Goal: Task Accomplishment & Management: Complete application form

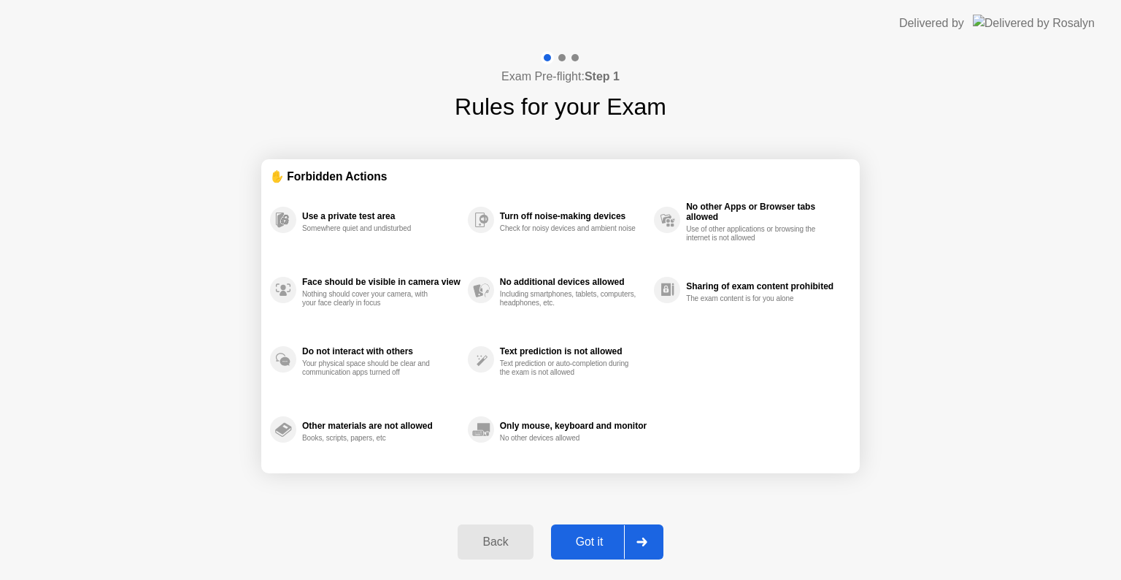
click at [582, 540] on div "Got it" at bounding box center [589, 541] width 69 height 13
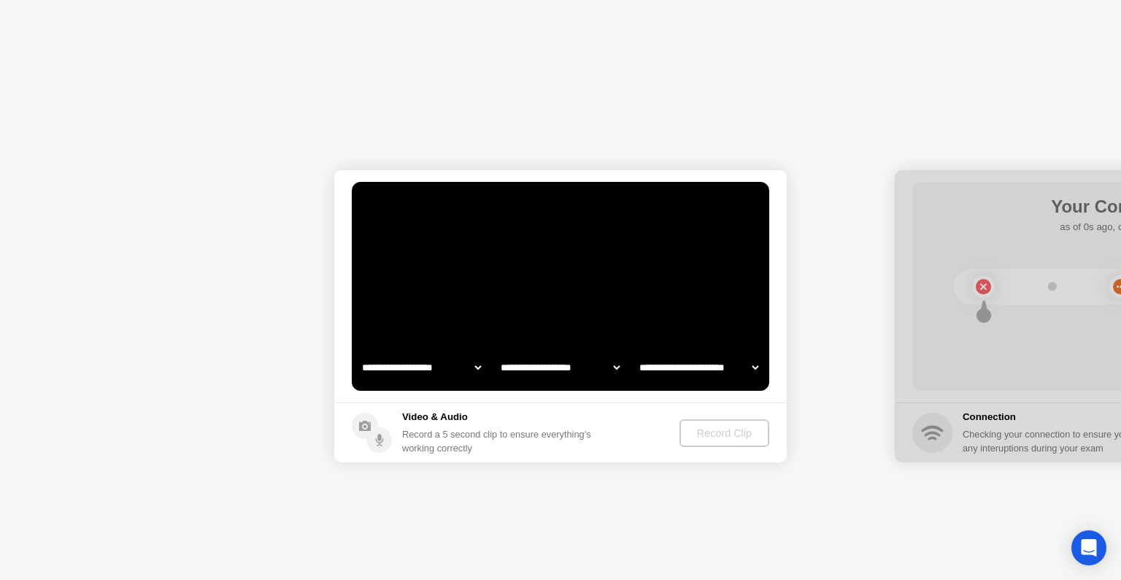
select select "**********"
select select "*******"
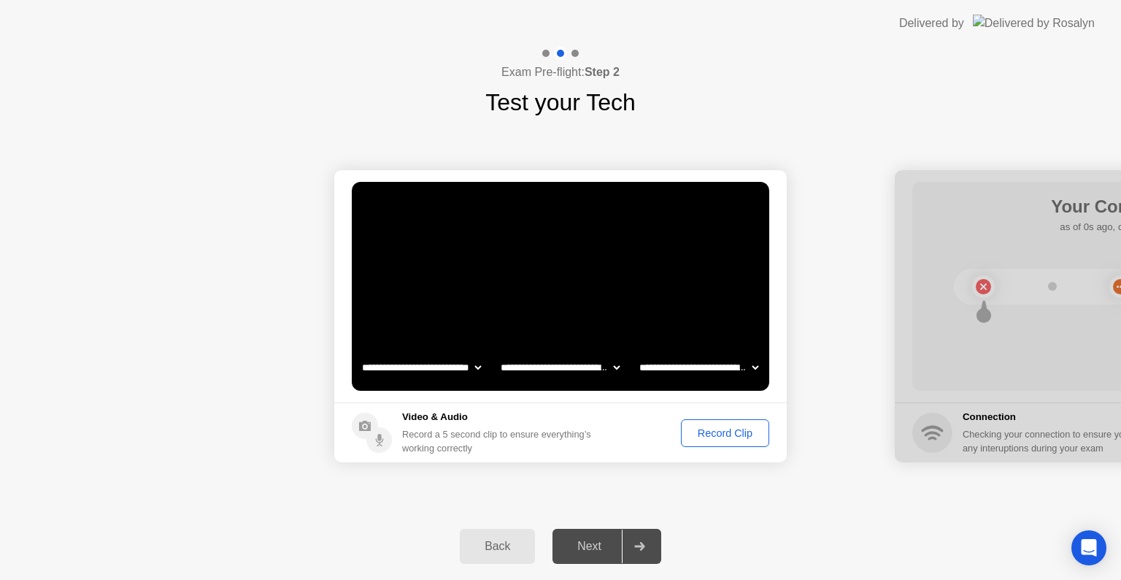
click at [714, 432] on div "Record Clip" at bounding box center [725, 433] width 78 height 12
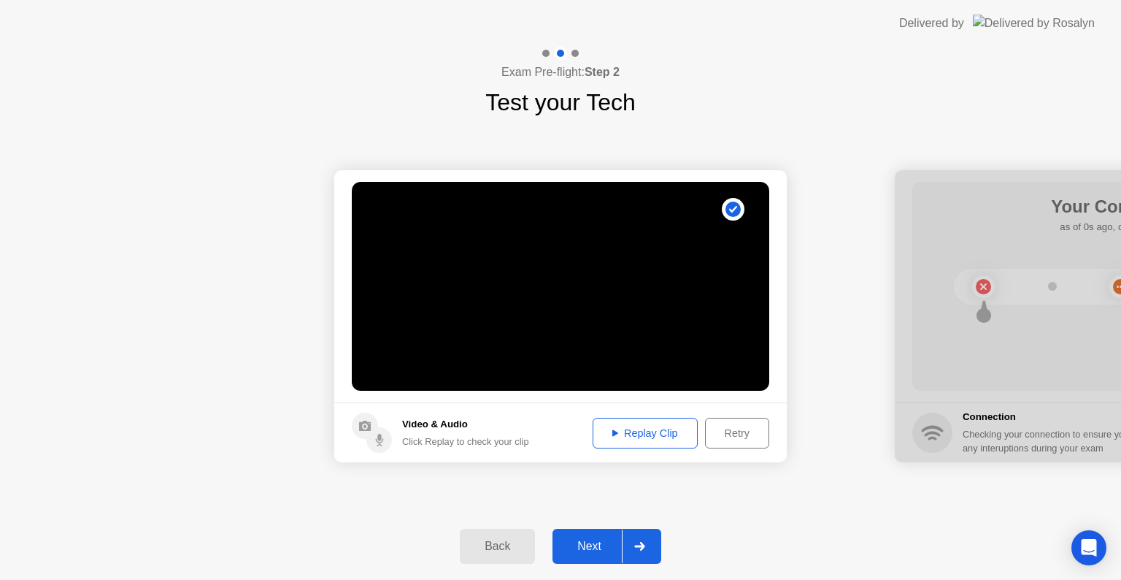
click at [590, 546] on div "Next" at bounding box center [589, 545] width 65 height 13
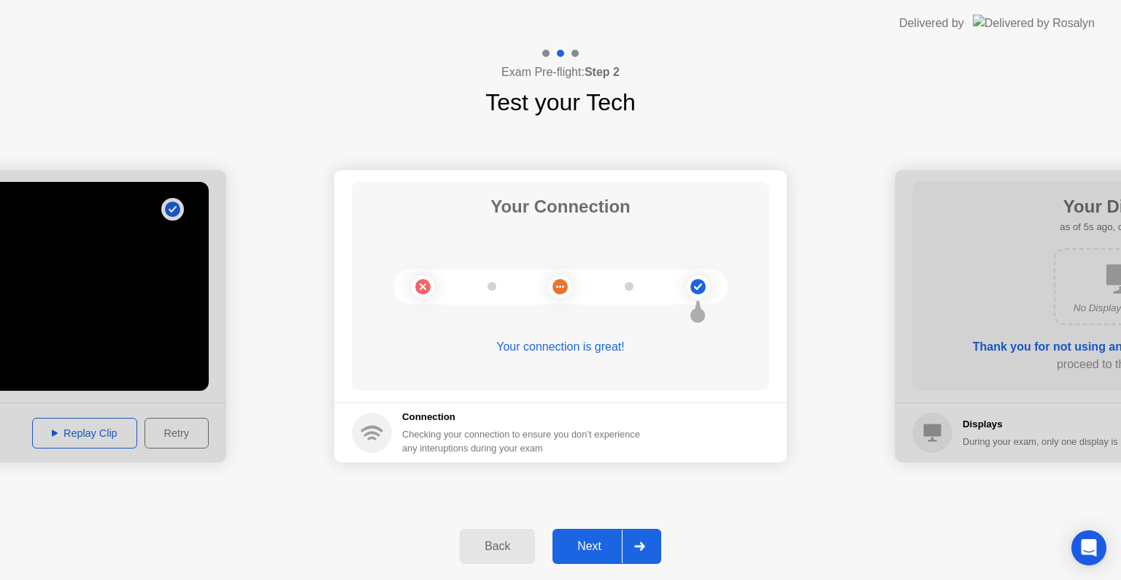
click at [597, 552] on div "Next" at bounding box center [589, 545] width 65 height 13
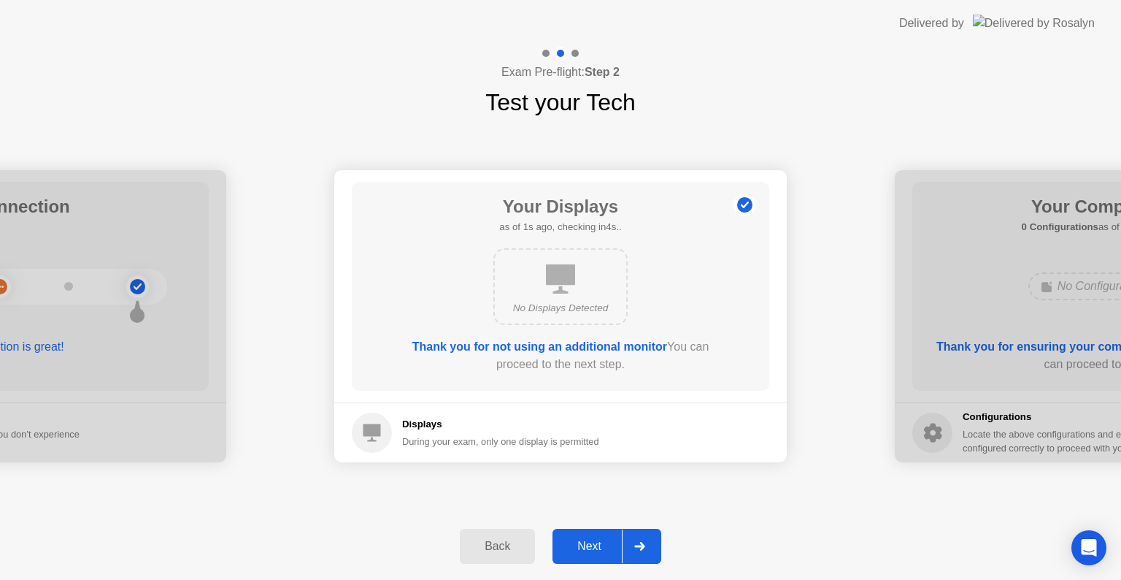
click at [596, 546] on div "Next" at bounding box center [589, 545] width 65 height 13
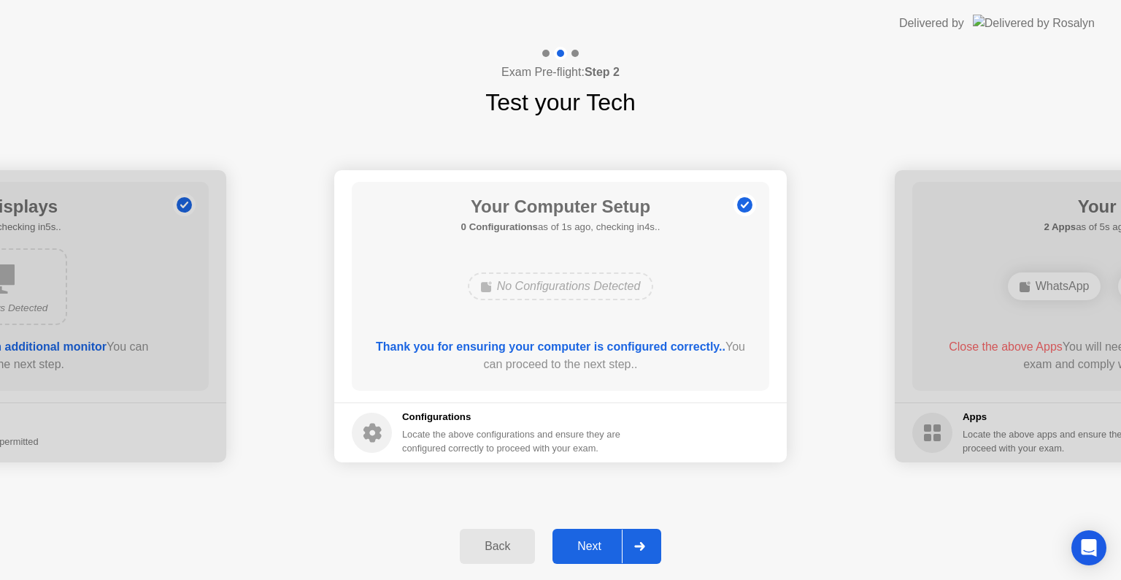
click at [593, 546] on div "Next" at bounding box center [589, 545] width 65 height 13
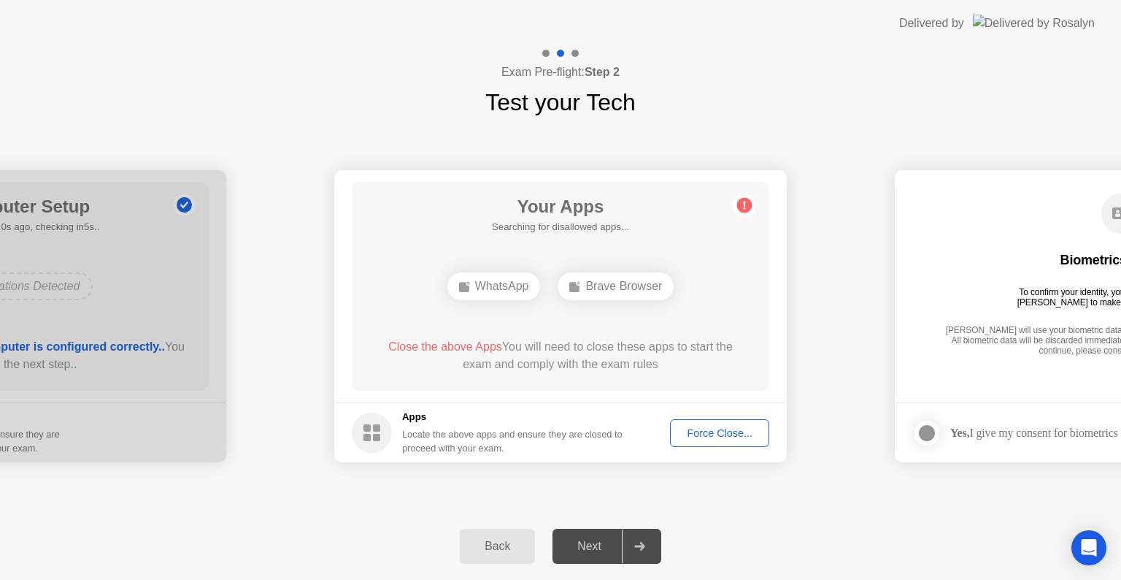
click at [719, 434] on div "Force Close..." at bounding box center [719, 433] width 89 height 12
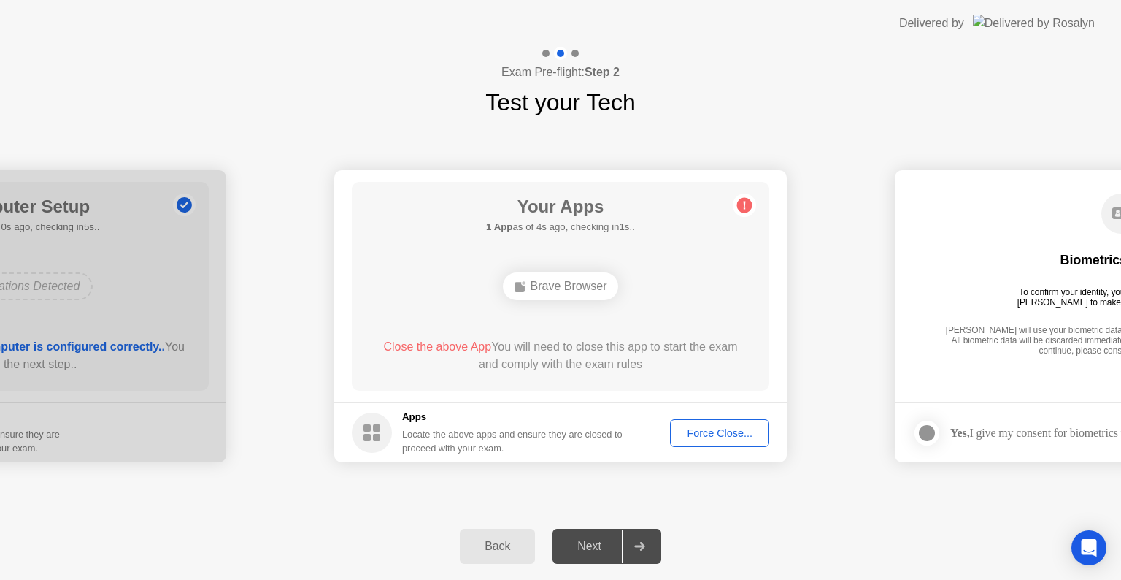
click at [711, 431] on div "Force Close..." at bounding box center [719, 433] width 89 height 12
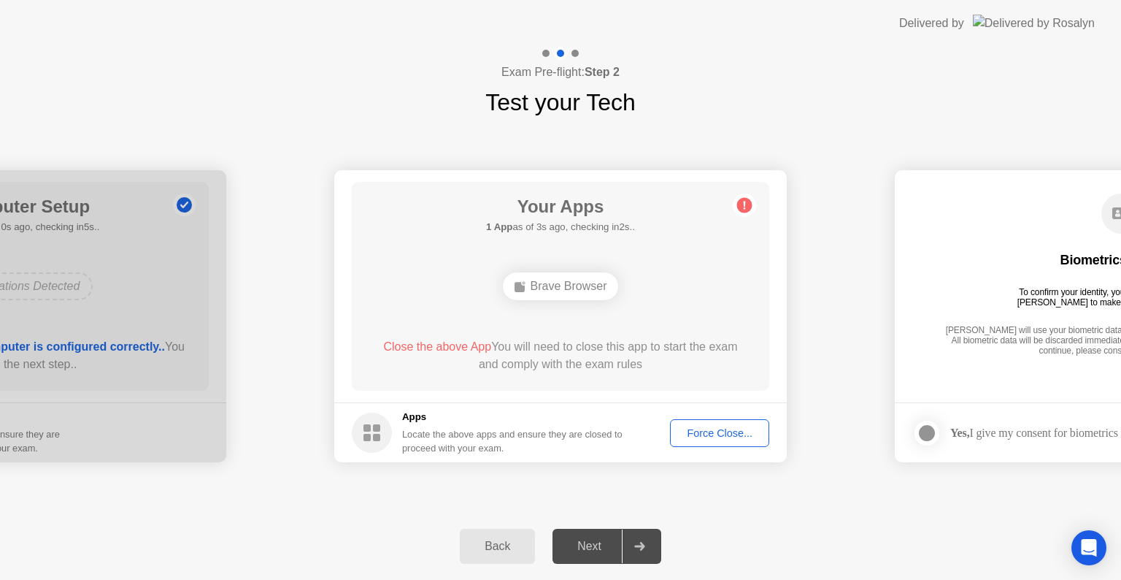
click at [723, 435] on div "Force Close..." at bounding box center [719, 433] width 89 height 12
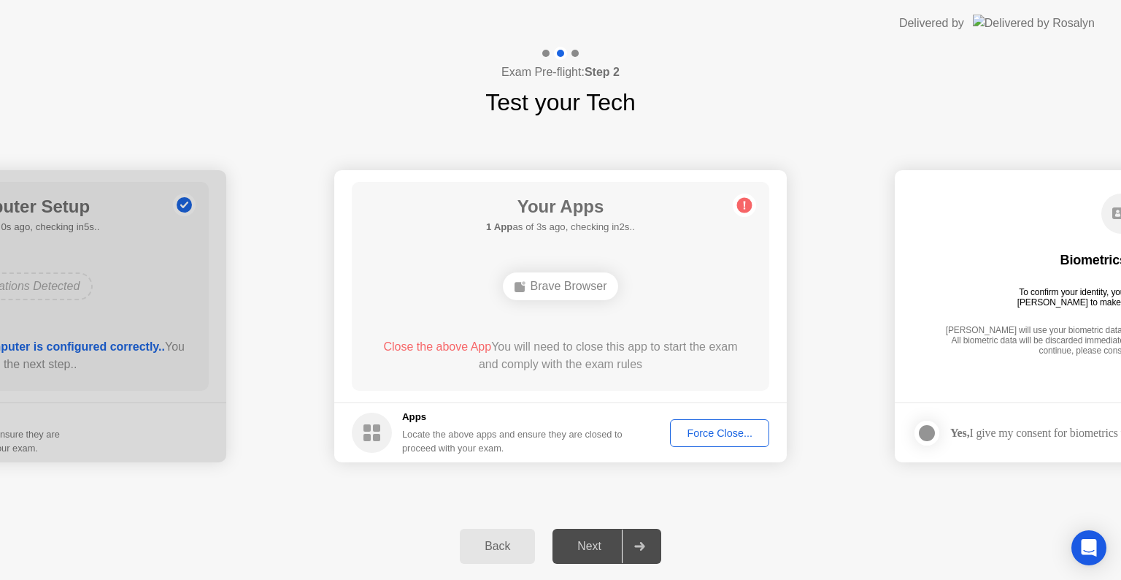
click at [710, 434] on div "Force Close..." at bounding box center [719, 433] width 89 height 12
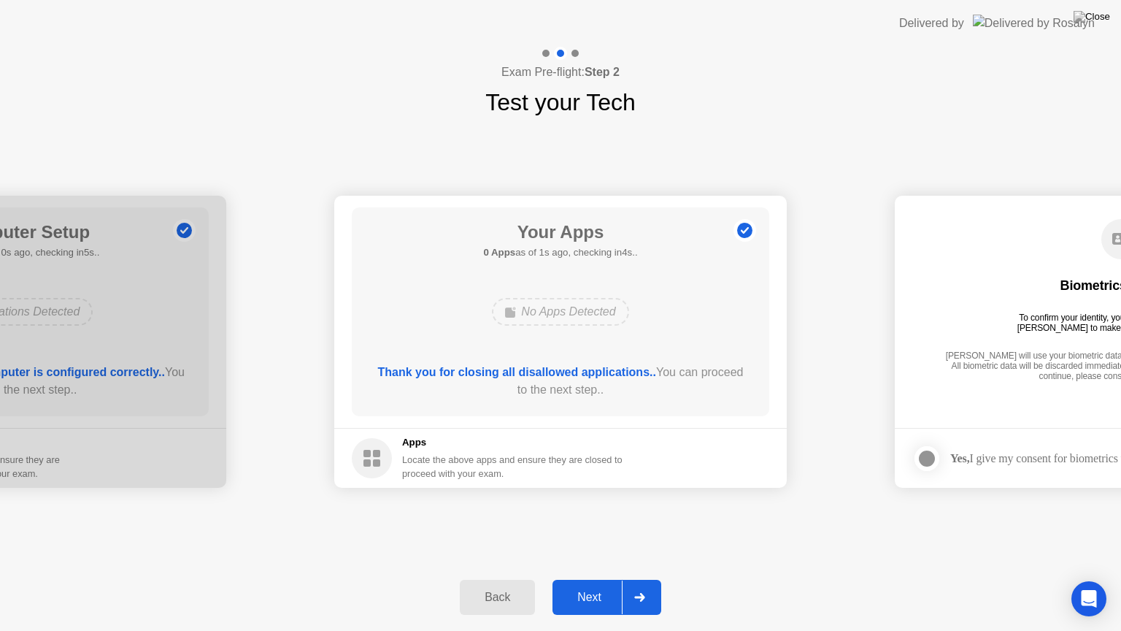
click at [590, 579] on div "Next" at bounding box center [589, 597] width 65 height 13
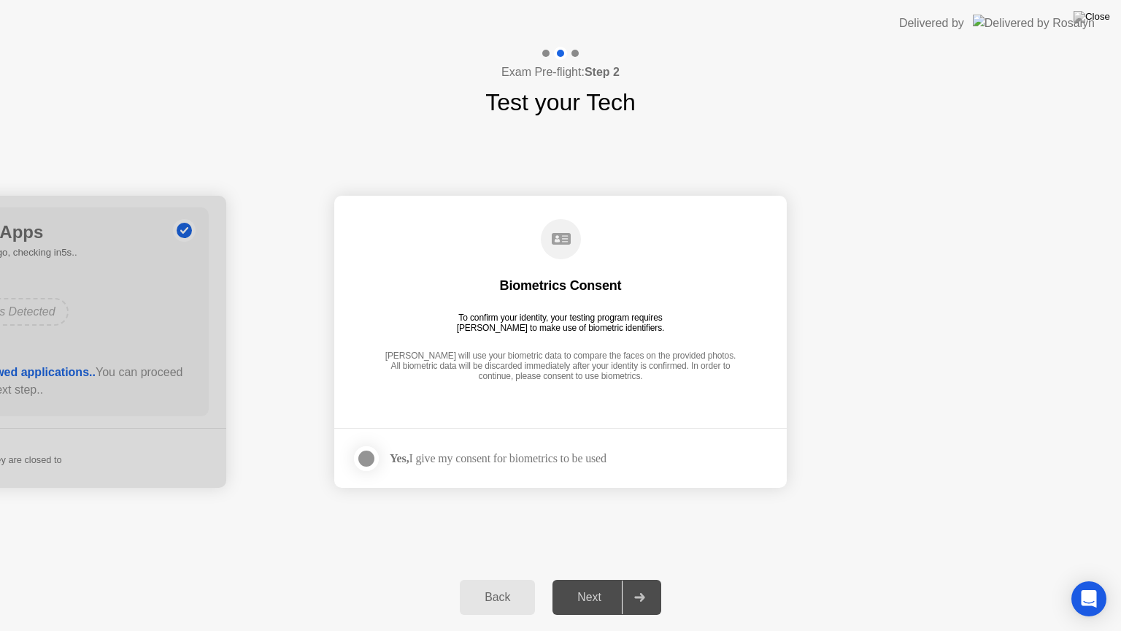
click at [363, 461] on div at bounding box center [367, 459] width 18 height 18
click at [585, 579] on div "Next" at bounding box center [589, 597] width 65 height 13
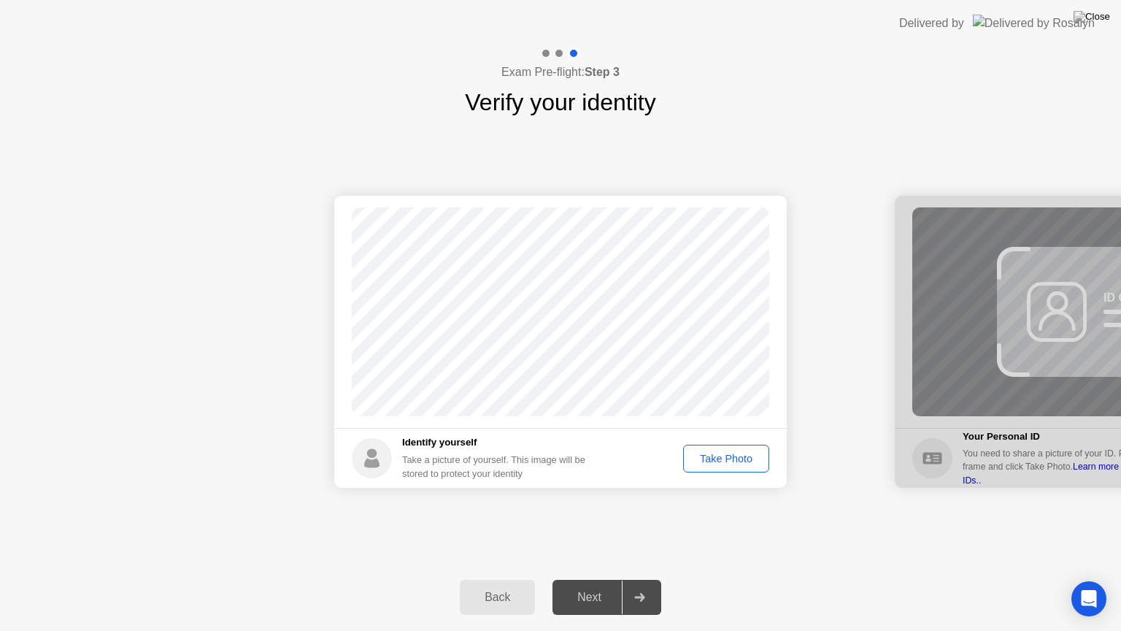
click at [701, 459] on div "Take Photo" at bounding box center [726, 459] width 76 height 12
drag, startPoint x: 585, startPoint y: 598, endPoint x: 598, endPoint y: 574, distance: 26.8
click at [585, 579] on div "Next" at bounding box center [589, 597] width 65 height 13
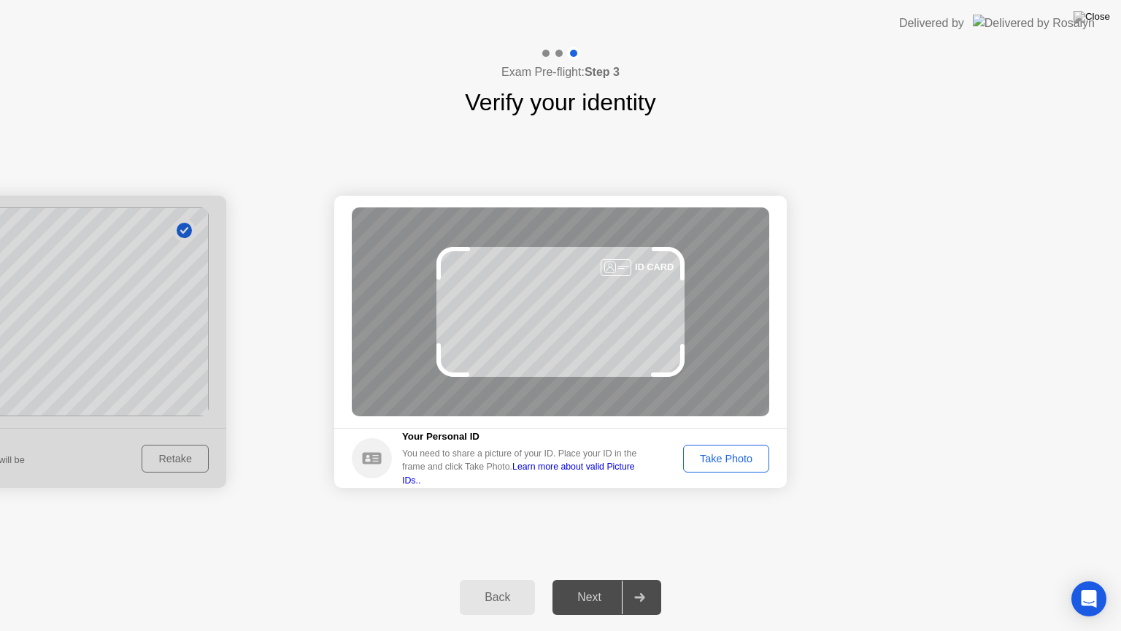
click at [728, 457] on div "Take Photo" at bounding box center [726, 459] width 76 height 12
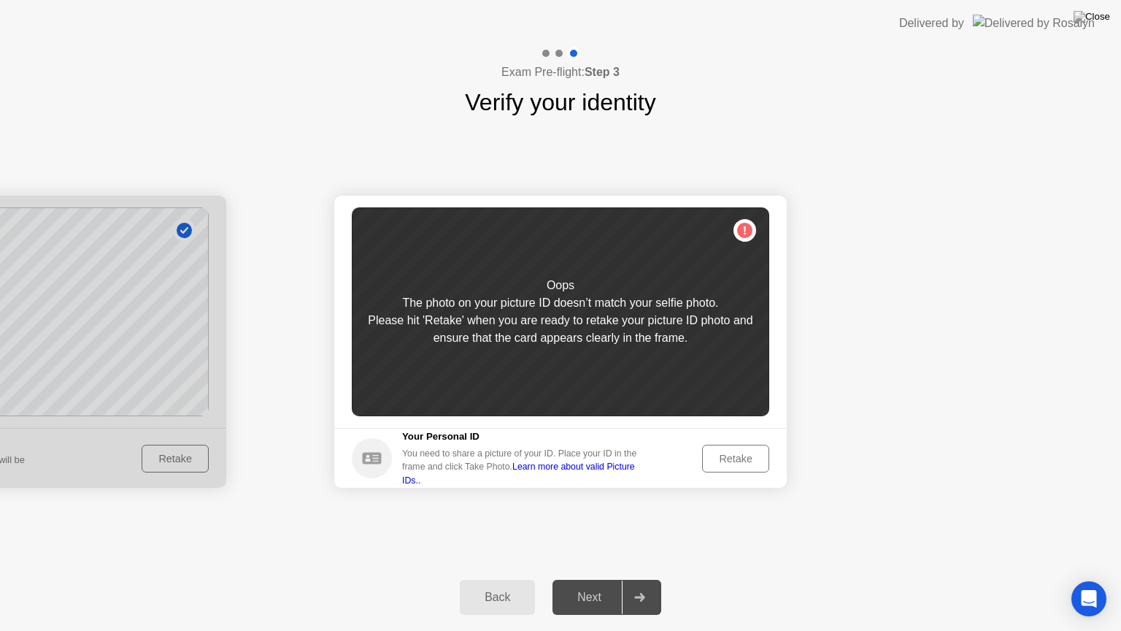
click at [739, 458] on div "Retake" at bounding box center [735, 459] width 57 height 12
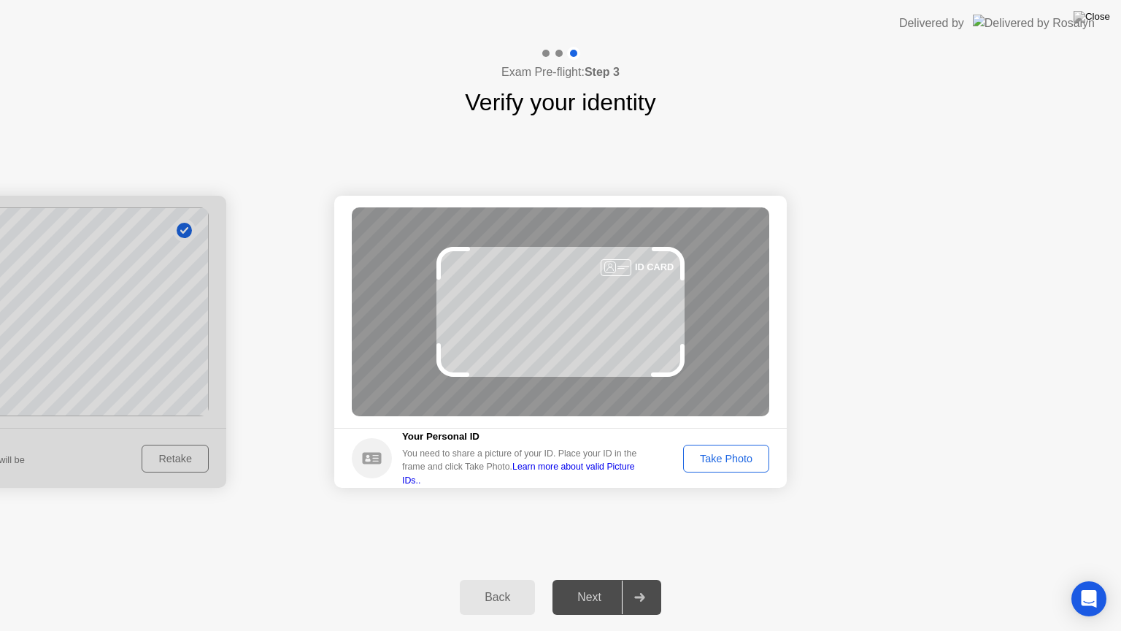
click at [727, 461] on div "Take Photo" at bounding box center [726, 459] width 76 height 12
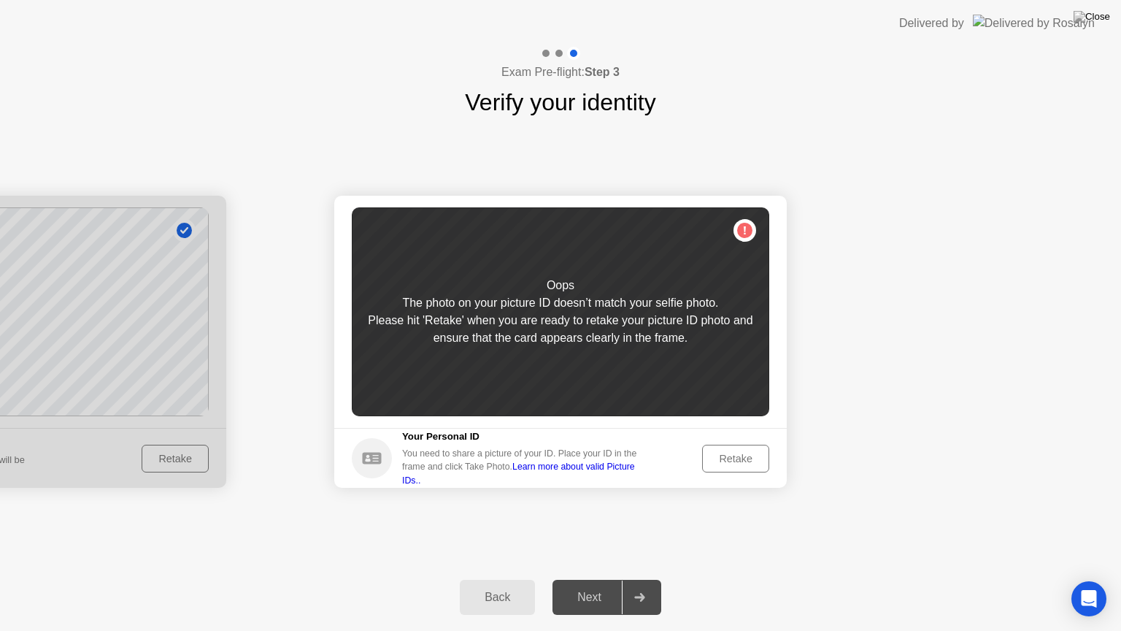
click at [739, 464] on div "Retake" at bounding box center [735, 459] width 57 height 12
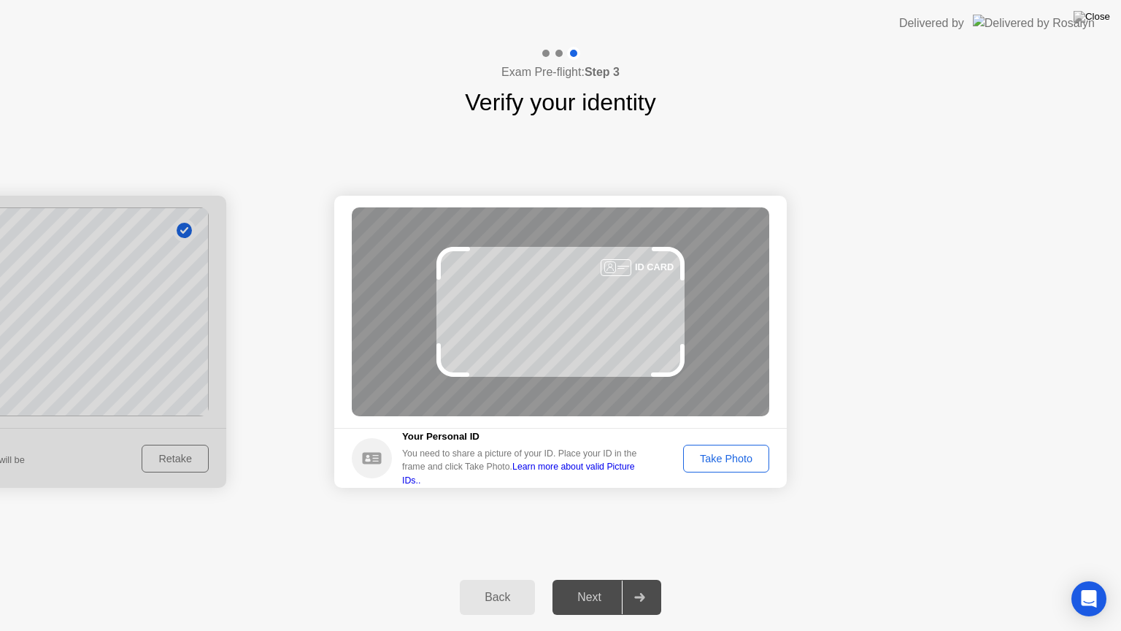
click at [739, 464] on div "Take Photo" at bounding box center [726, 459] width 76 height 12
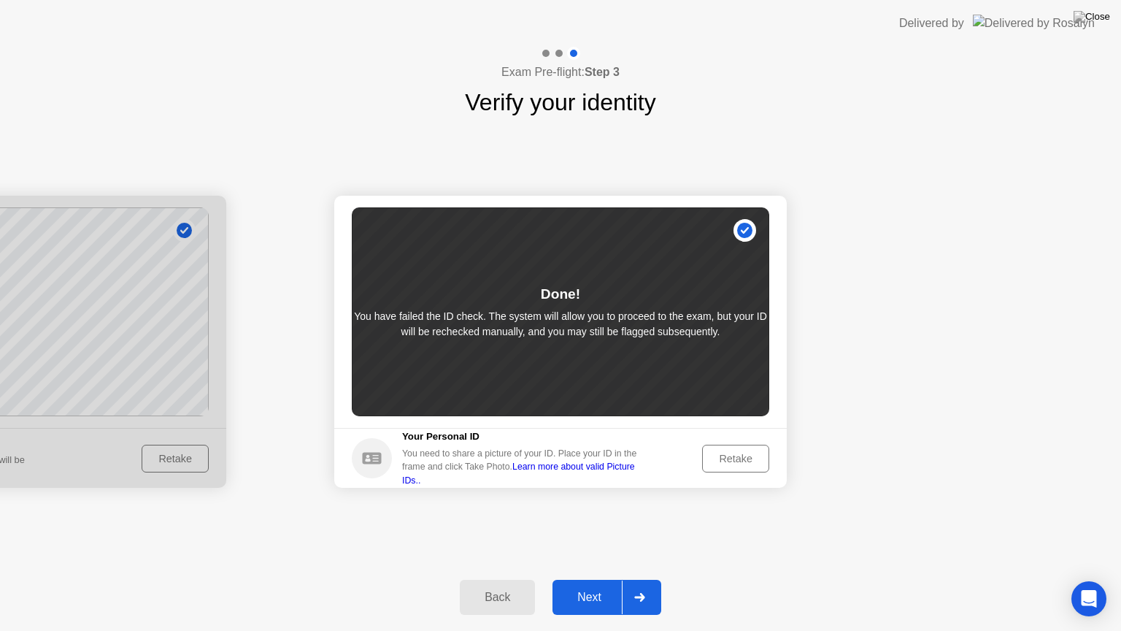
click at [587, 579] on div "Next" at bounding box center [589, 597] width 65 height 13
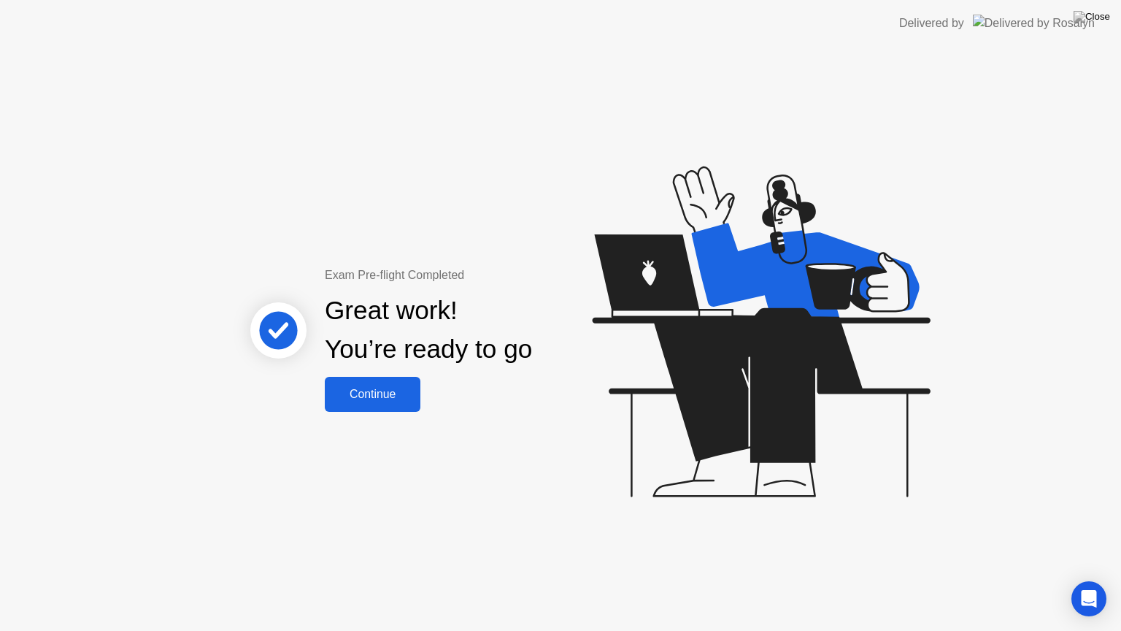
click at [361, 393] on div "Continue" at bounding box center [372, 394] width 87 height 13
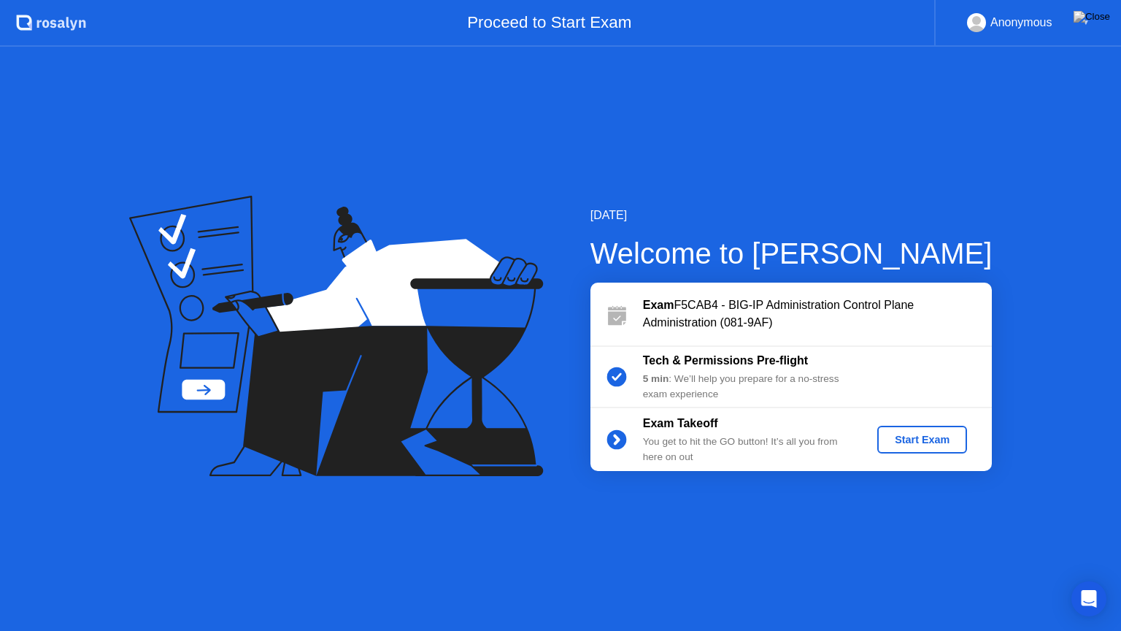
click at [930, 440] on div "Start Exam" at bounding box center [922, 440] width 78 height 12
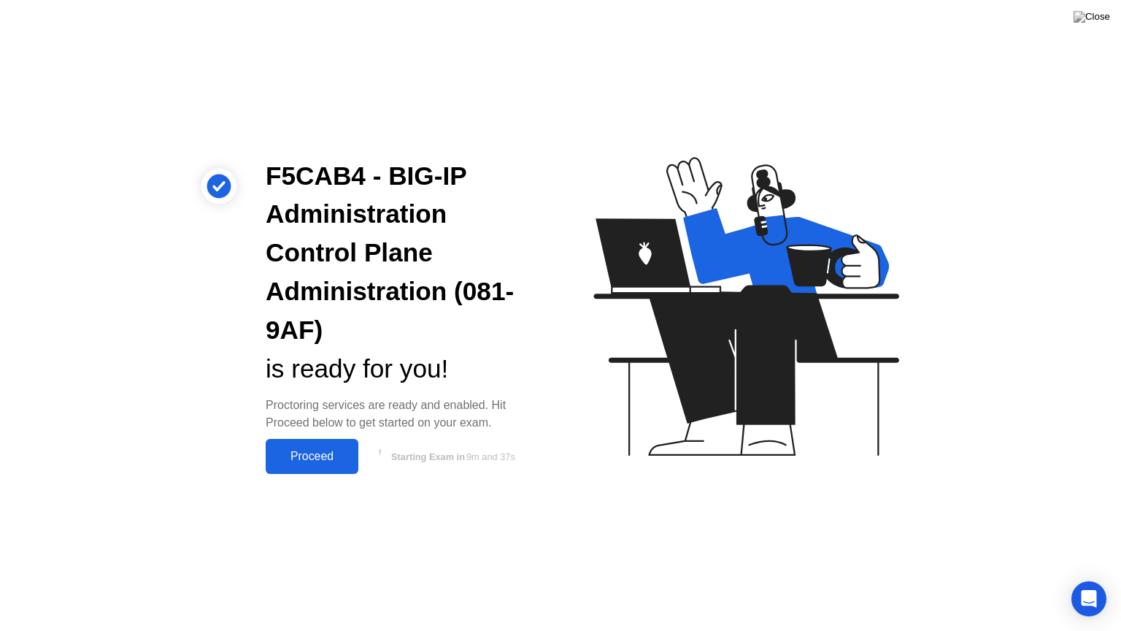
click at [304, 458] on div "Proceed" at bounding box center [312, 456] width 84 height 13
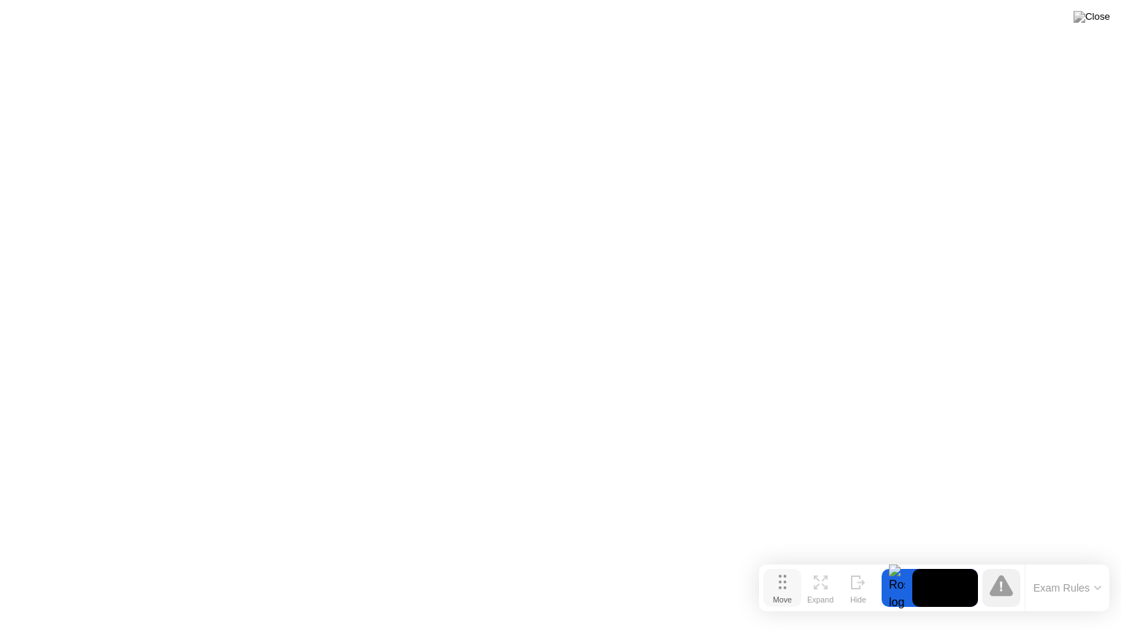
drag, startPoint x: 409, startPoint y: 604, endPoint x: 782, endPoint y: 584, distance: 374.2
click at [782, 579] on icon at bounding box center [783, 581] width 8 height 15
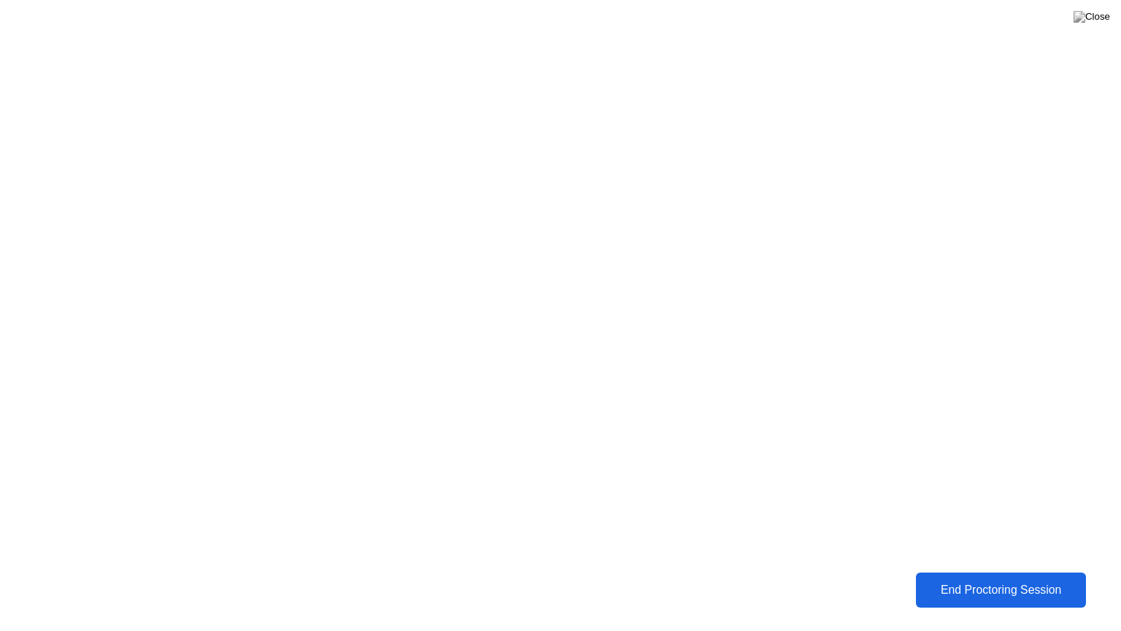
click at [958, 579] on div "End Proctoring Session" at bounding box center [1001, 589] width 162 height 13
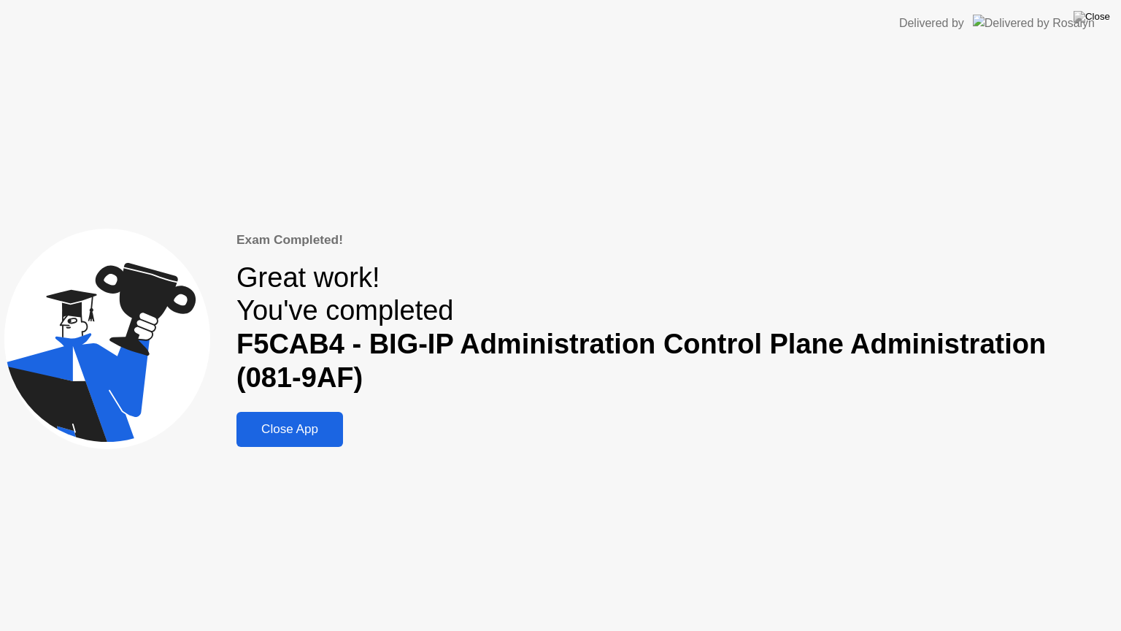
click at [298, 434] on div "Close App" at bounding box center [290, 429] width 98 height 15
